Goal: Register for event/course

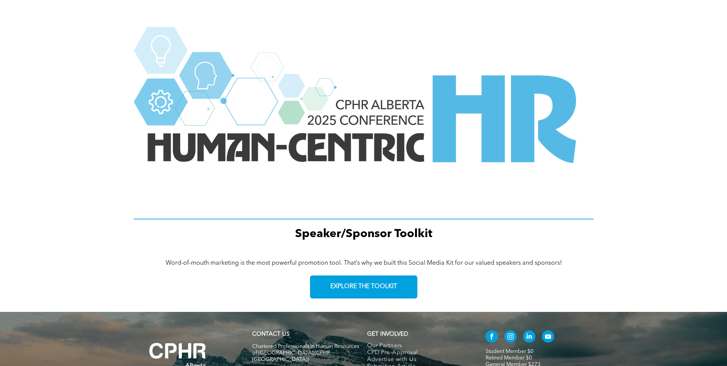
scroll to position [1014, 0]
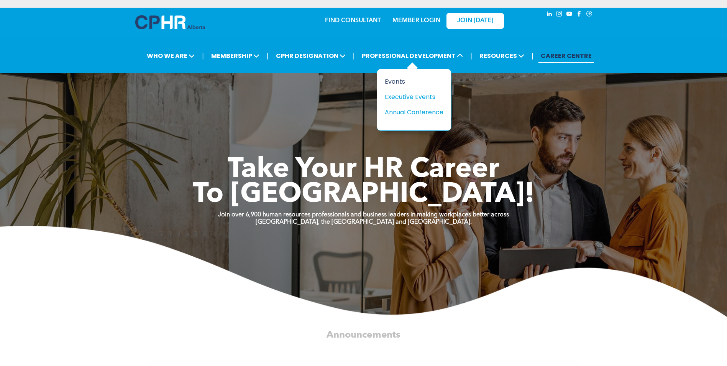
click at [395, 81] on div "Events" at bounding box center [411, 82] width 53 height 10
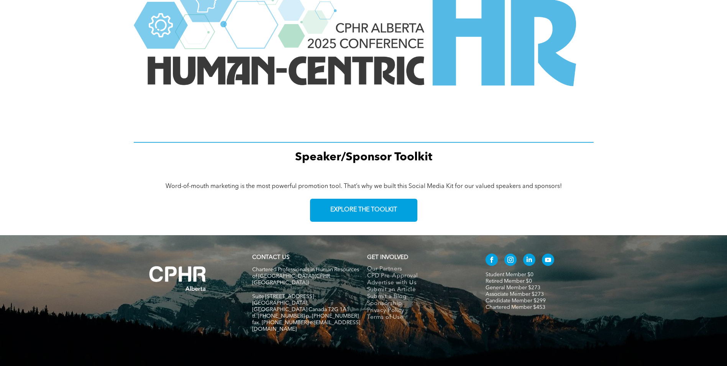
scroll to position [1014, 0]
